Goal: Find contact information: Find contact information

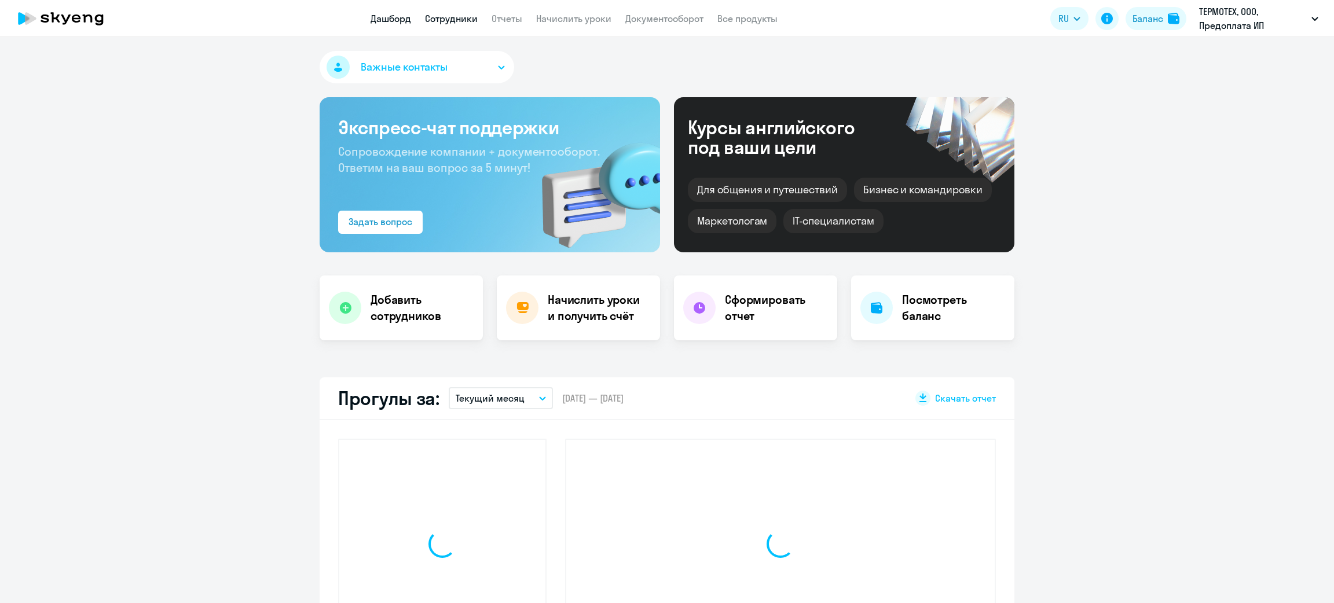
click at [459, 13] on link "Сотрудники" at bounding box center [451, 19] width 53 height 12
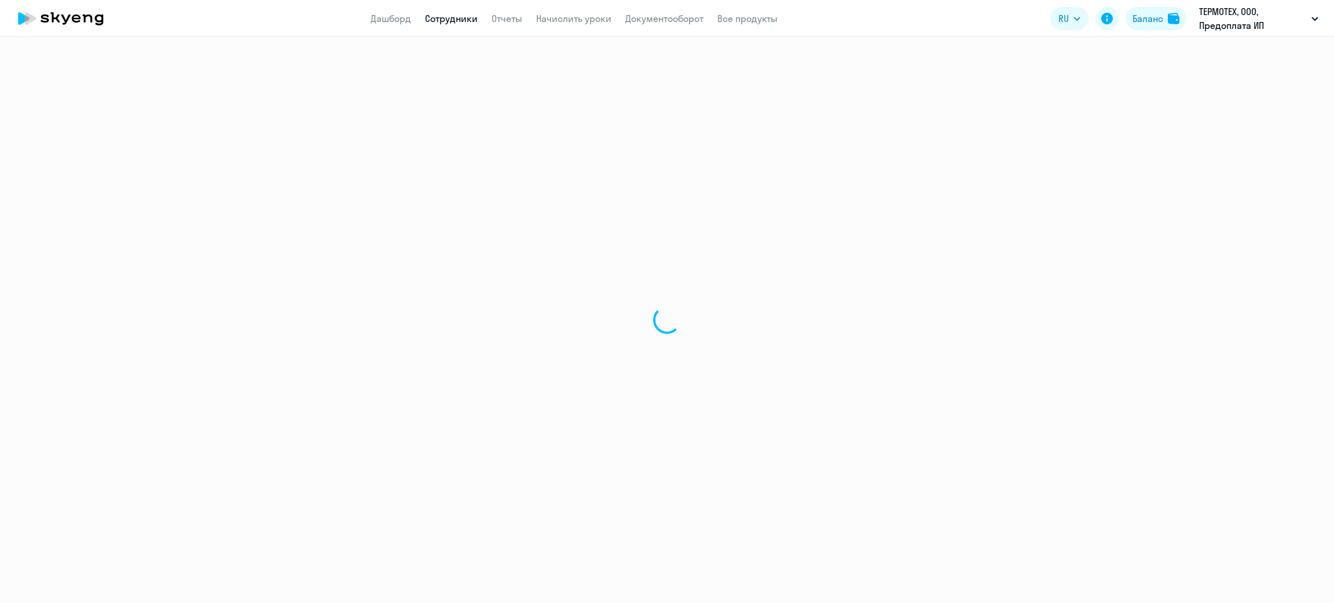
select select "30"
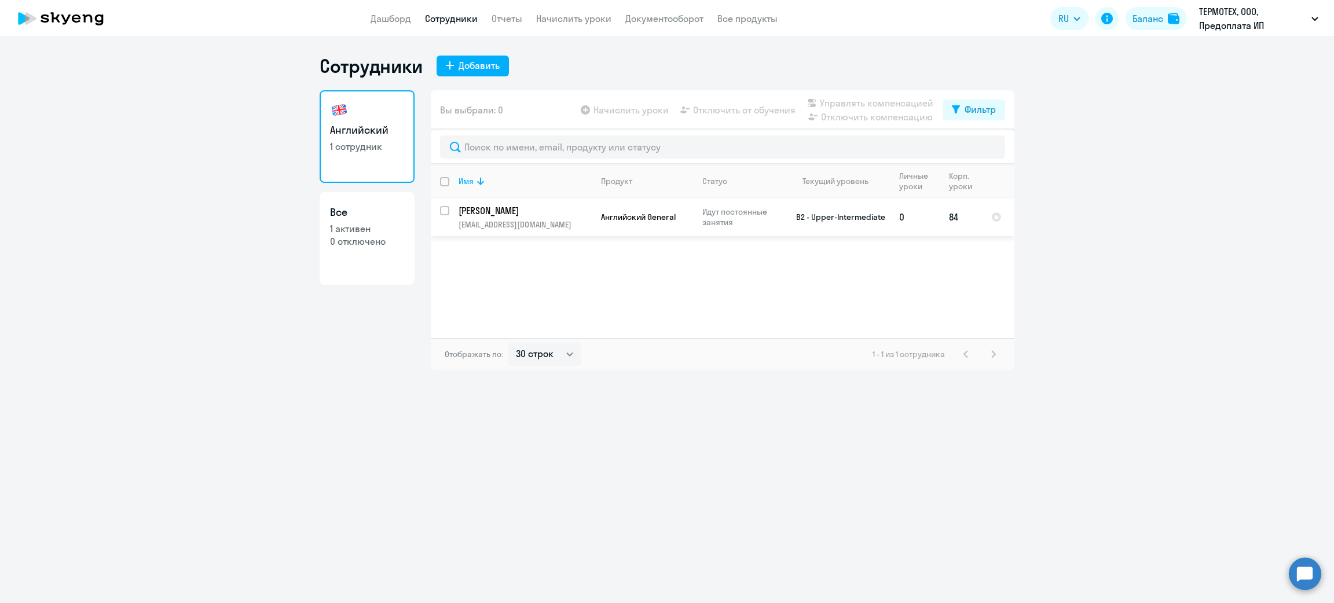
click at [569, 227] on p "[EMAIL_ADDRESS][DOMAIN_NAME]" at bounding box center [524, 224] width 133 height 10
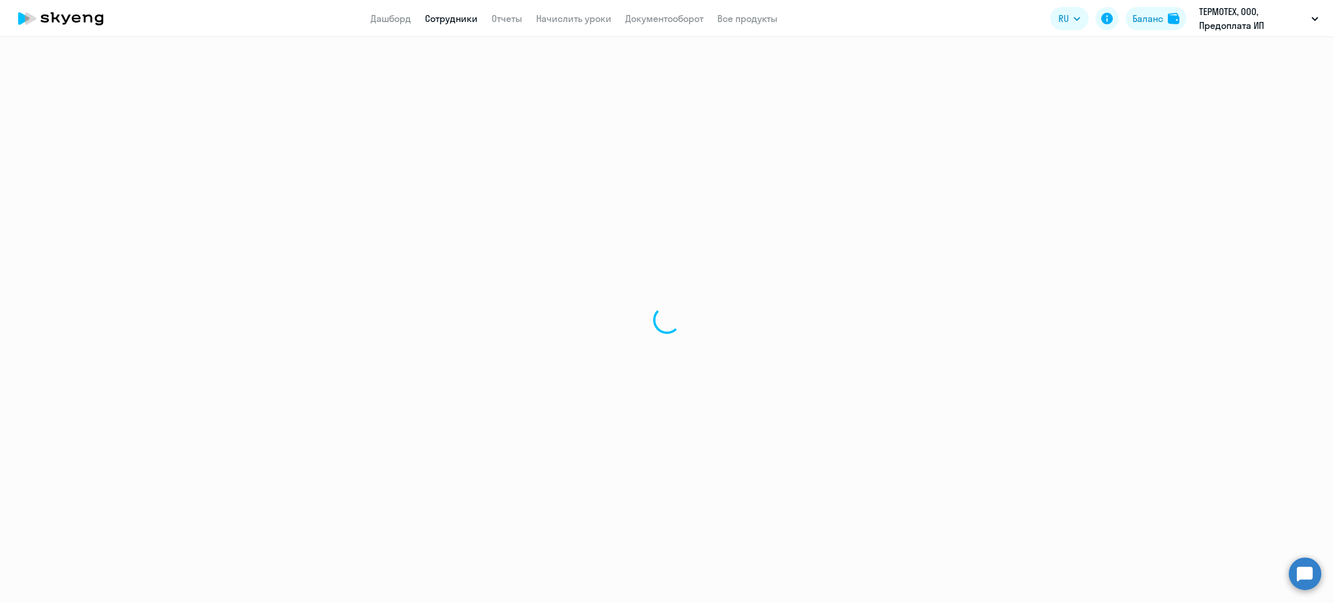
select select "english"
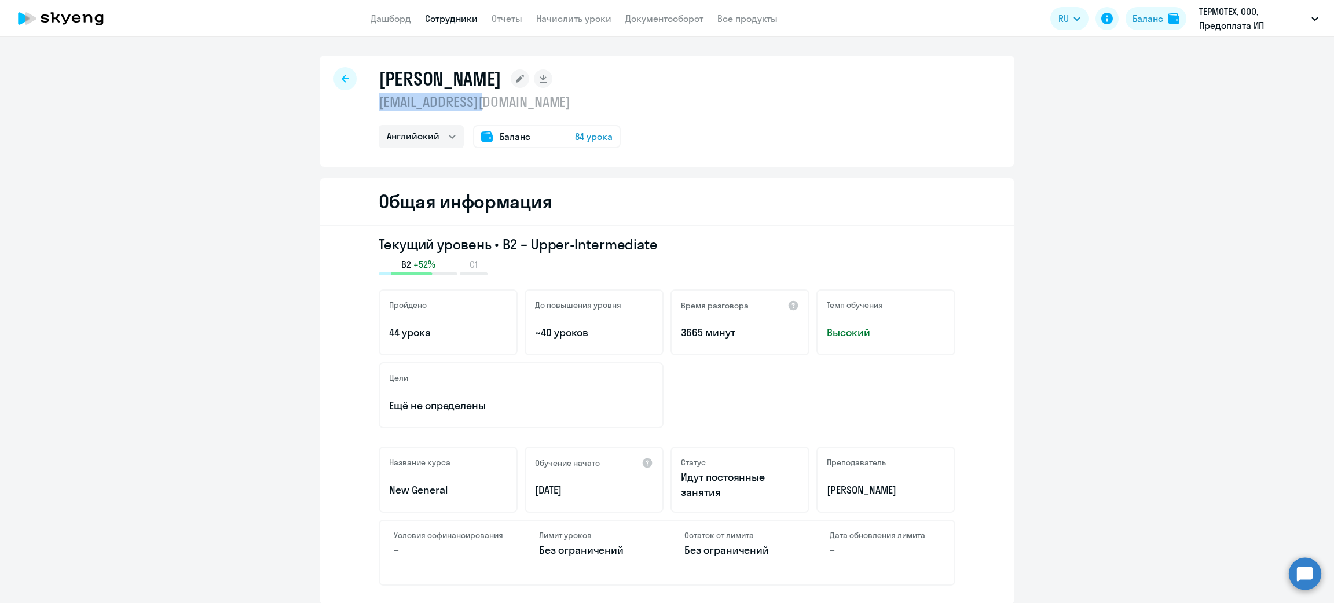
drag, startPoint x: 499, startPoint y: 105, endPoint x: 370, endPoint y: 106, distance: 128.5
click at [370, 106] on div "[PERSON_NAME] [EMAIL_ADDRESS][DOMAIN_NAME] Английский Баланс 84 урока" at bounding box center [667, 111] width 695 height 111
copy p "[EMAIL_ADDRESS][DOMAIN_NAME]"
